Goal: Task Accomplishment & Management: Manage account settings

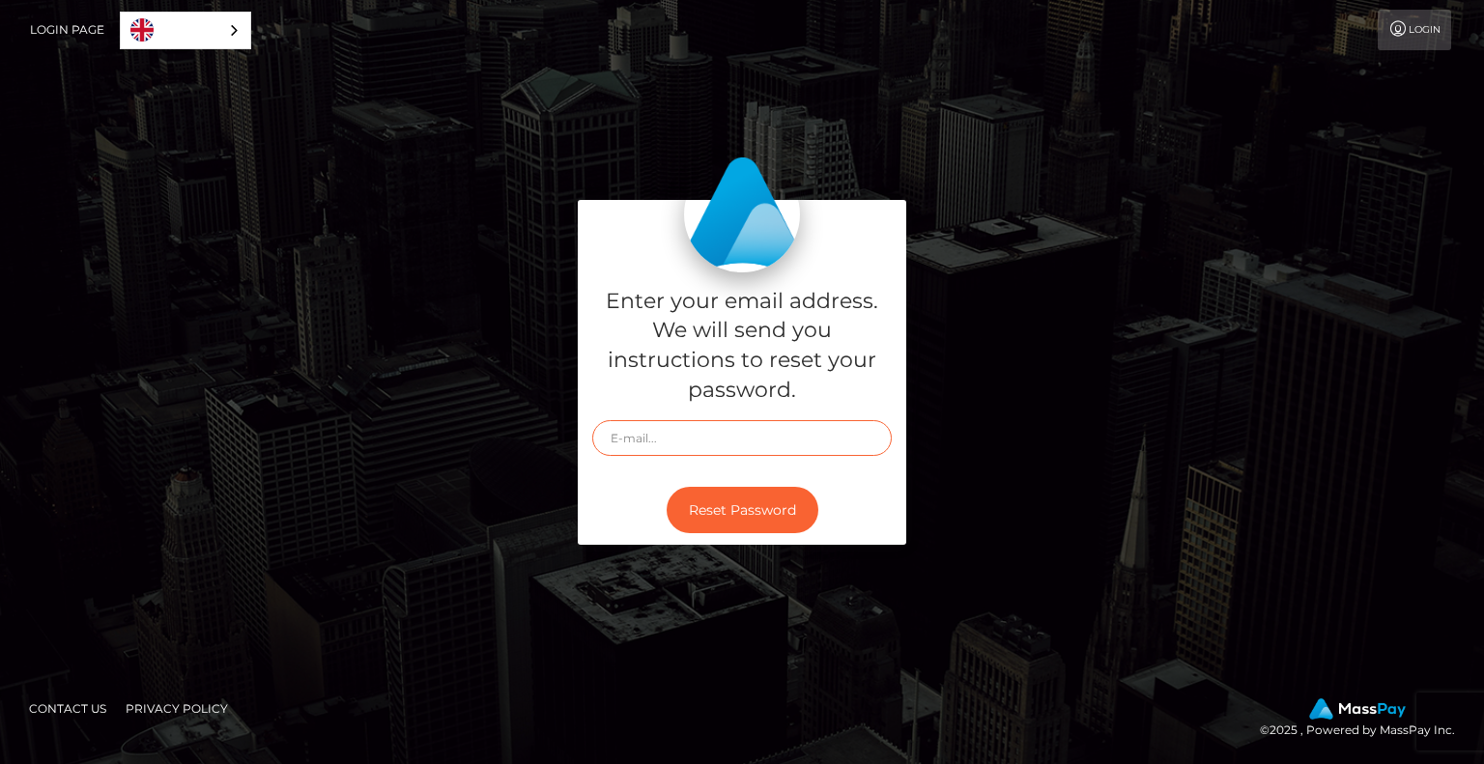
click at [662, 440] on input "text" at bounding box center [742, 438] width 300 height 36
type input "[EMAIL_ADDRESS][DOMAIN_NAME]"
click at [701, 507] on button "Reset Password" at bounding box center [743, 510] width 152 height 47
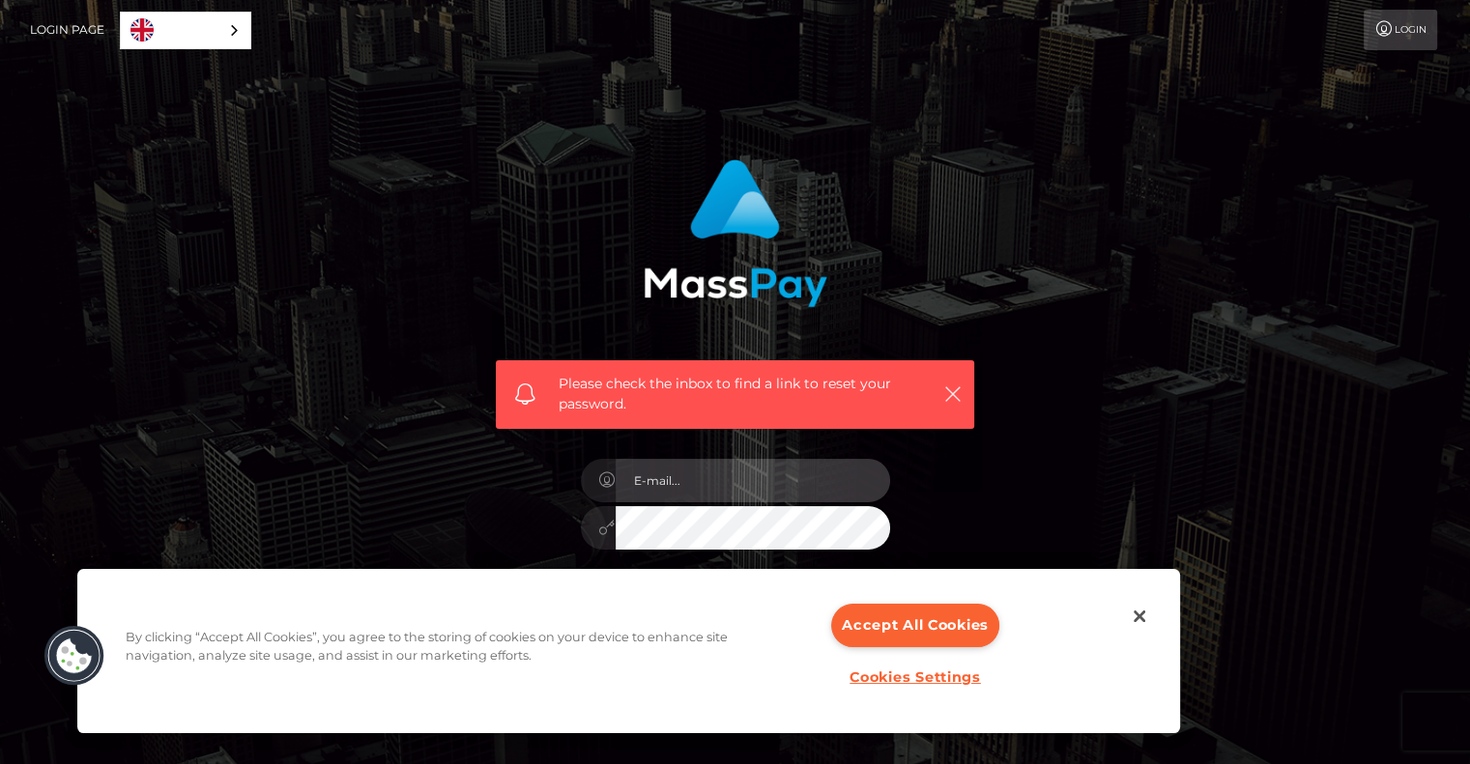
click at [804, 475] on input "email" at bounding box center [752, 480] width 274 height 43
type input "[EMAIL_ADDRESS][DOMAIN_NAME]"
click at [586, 604] on button "Sign in" at bounding box center [736, 627] width 300 height 47
